Goal: Task Accomplishment & Management: Complete application form

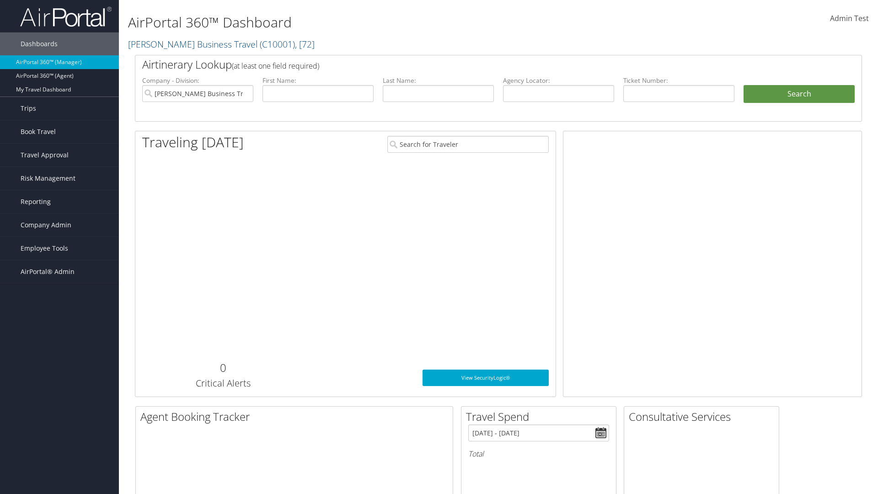
click at [59, 225] on span "Company Admin" at bounding box center [46, 225] width 51 height 23
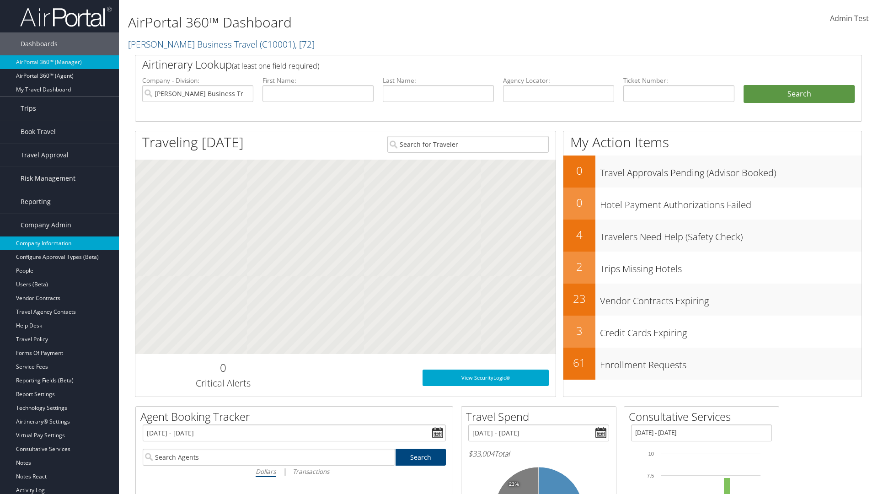
click at [59, 243] on link "Company Information" at bounding box center [59, 244] width 119 height 14
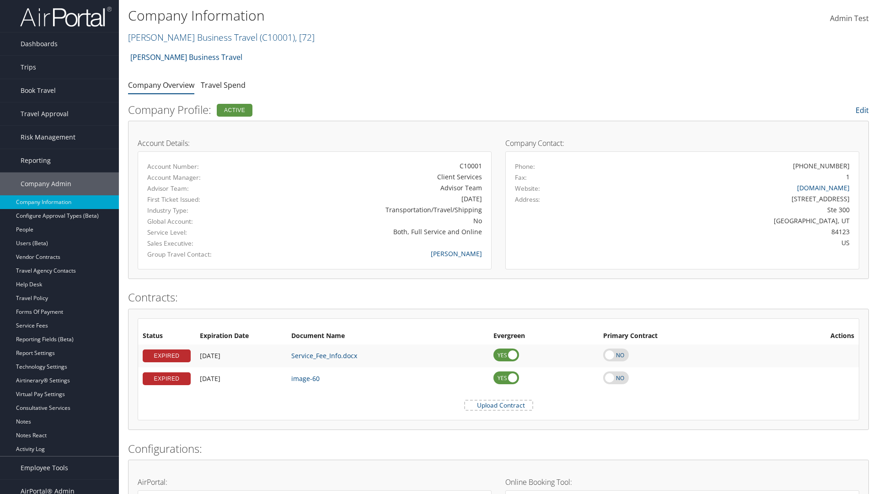
scroll to position [425, 0]
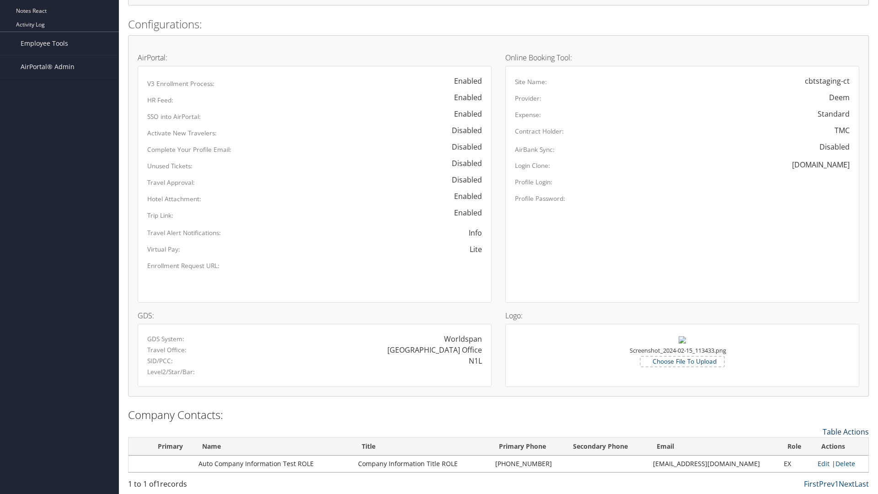
click at [846, 431] on link "Table Actions" at bounding box center [846, 432] width 46 height 10
click at [808, 446] on link "New Contact" at bounding box center [808, 446] width 120 height 16
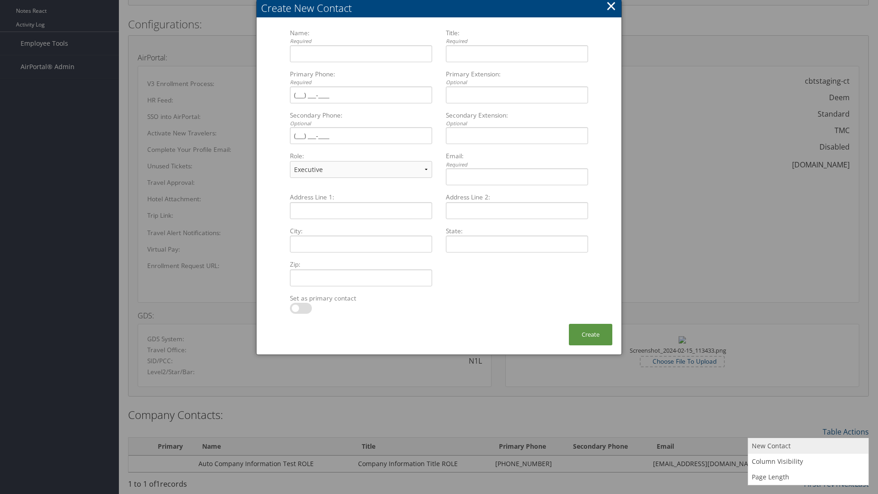
select select "PL"
